Goal: Register for event/course

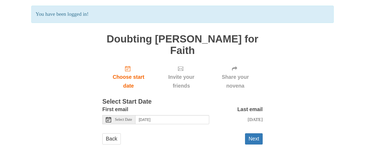
scroll to position [41, 0]
click at [253, 139] on button "Next" at bounding box center [254, 138] width 18 height 11
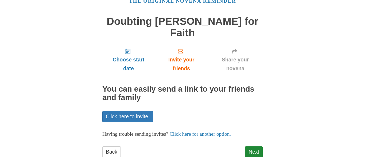
scroll to position [42, 0]
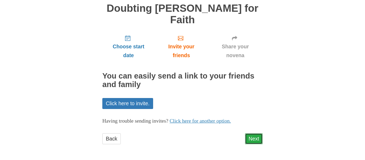
click at [253, 140] on link "Next" at bounding box center [254, 138] width 18 height 11
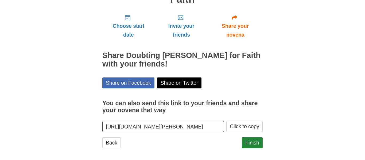
scroll to position [66, 0]
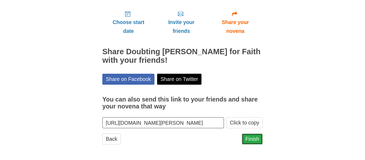
click at [255, 138] on link "Finish" at bounding box center [252, 139] width 21 height 11
